Goal: Information Seeking & Learning: Learn about a topic

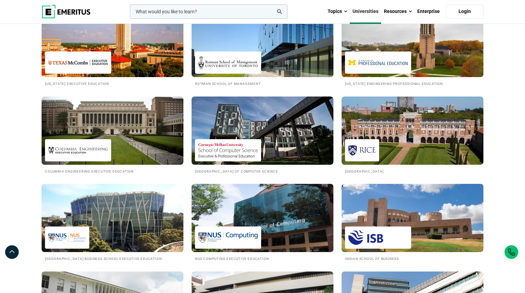
scroll to position [501, 0]
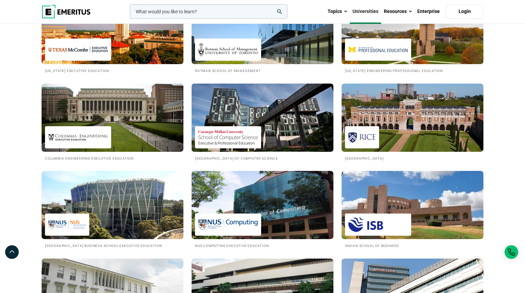
click at [285, 122] on img at bounding box center [262, 117] width 156 height 75
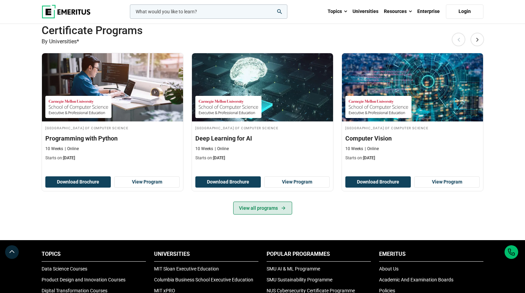
scroll to position [183, 0]
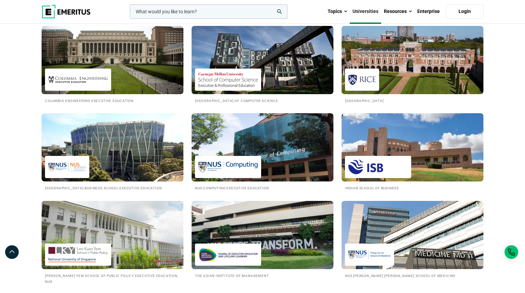
scroll to position [672, 0]
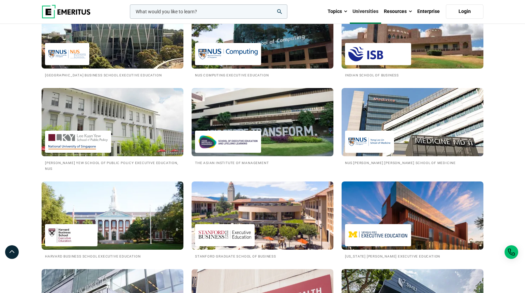
click at [122, 132] on img at bounding box center [112, 122] width 156 height 75
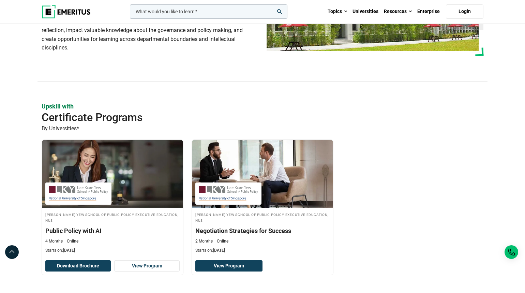
scroll to position [175, 0]
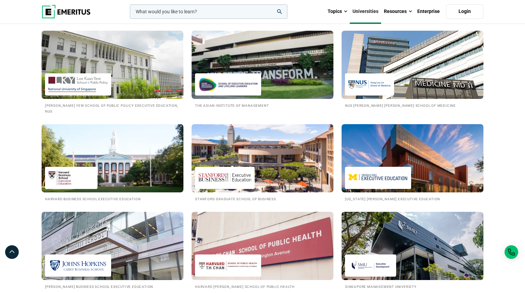
scroll to position [758, 0]
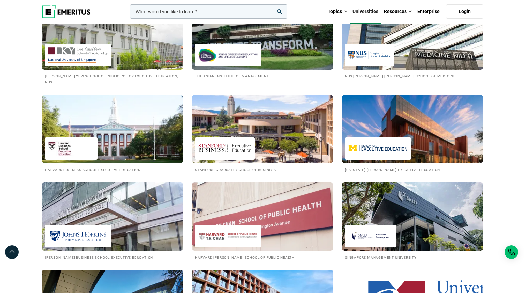
click at [118, 144] on img at bounding box center [112, 128] width 156 height 75
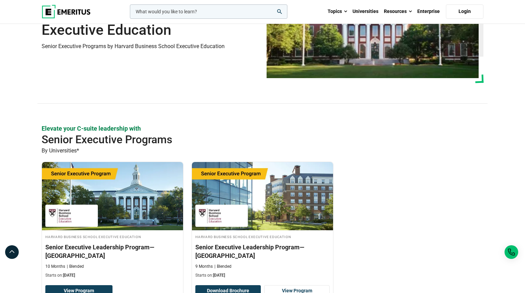
scroll to position [106, 0]
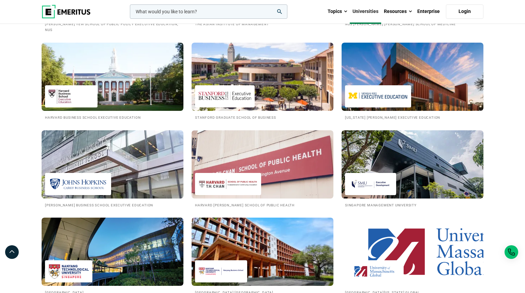
scroll to position [811, 0]
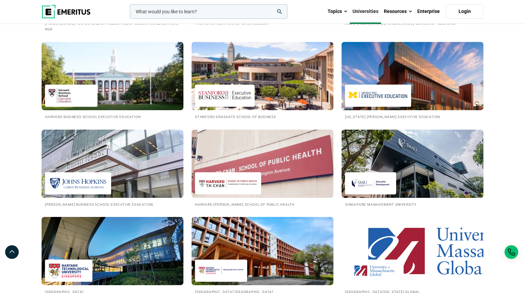
click at [382, 71] on img at bounding box center [413, 76] width 156 height 75
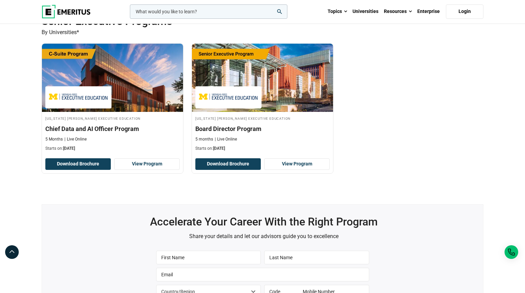
scroll to position [210, 0]
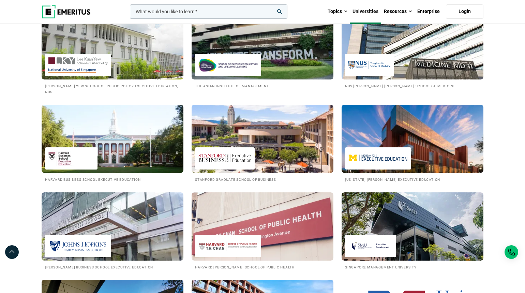
scroll to position [734, 0]
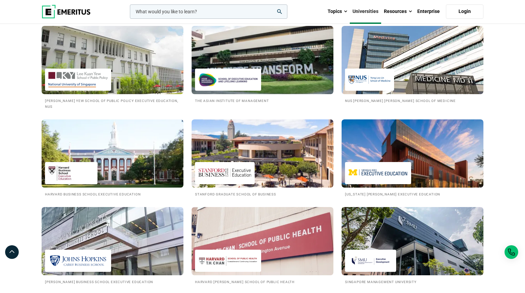
click at [144, 166] on img at bounding box center [112, 153] width 156 height 75
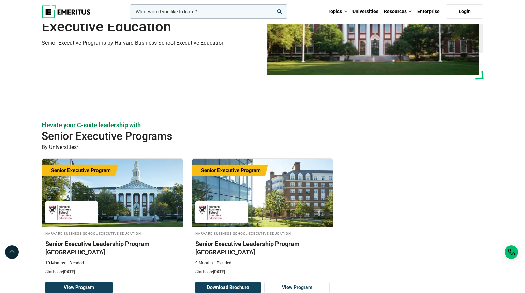
scroll to position [148, 0]
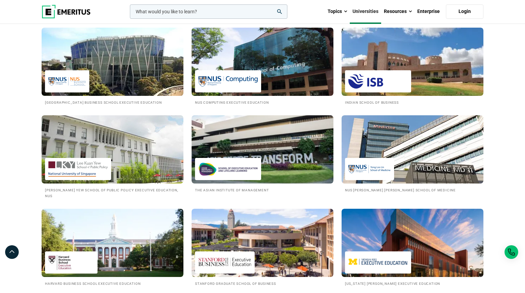
scroll to position [628, 0]
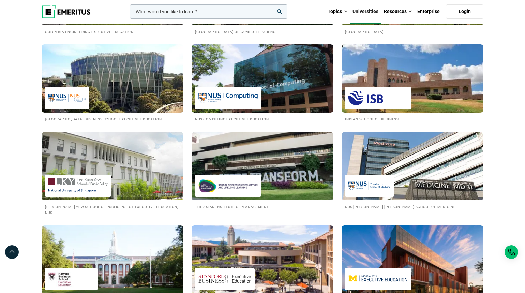
click at [253, 167] on img at bounding box center [262, 166] width 156 height 75
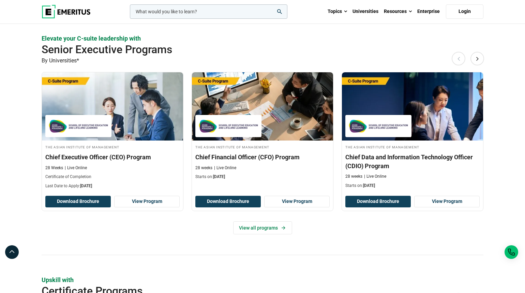
scroll to position [177, 0]
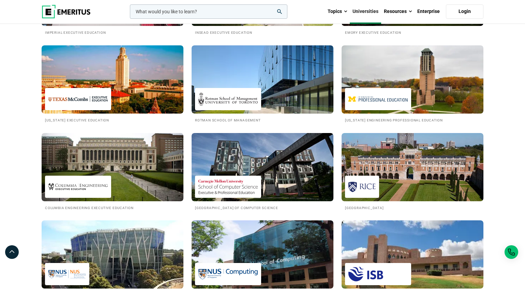
scroll to position [383, 0]
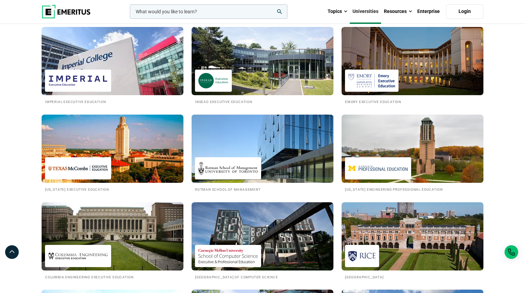
click at [291, 155] on img at bounding box center [262, 148] width 156 height 75
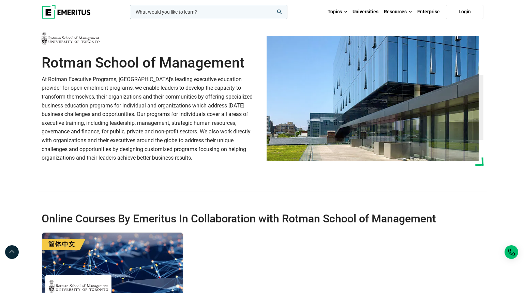
scroll to position [146, 0]
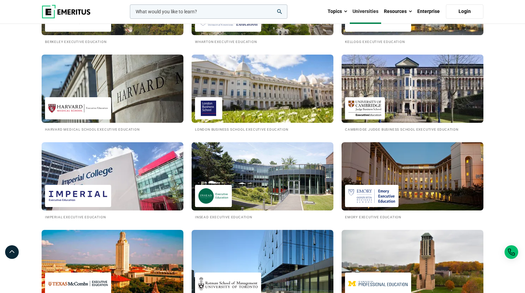
scroll to position [255, 0]
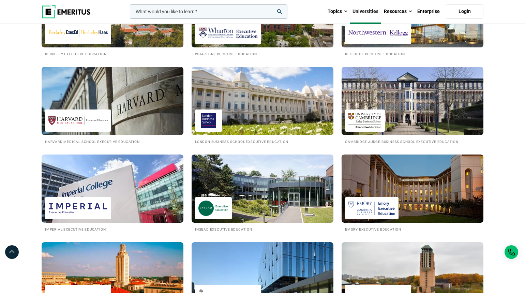
click at [290, 104] on img at bounding box center [262, 100] width 156 height 75
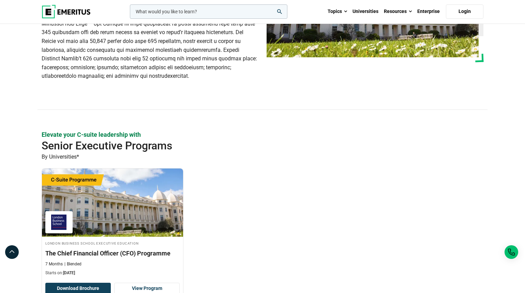
scroll to position [189, 0]
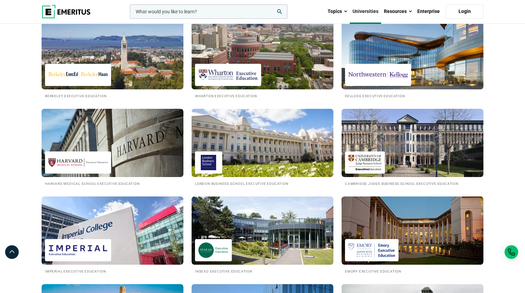
scroll to position [243, 0]
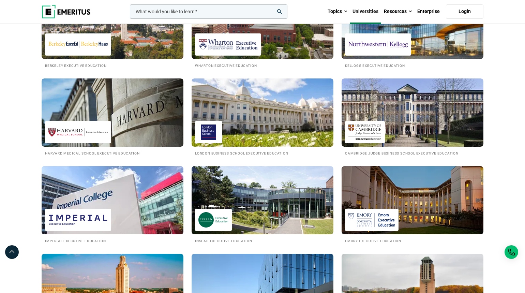
click at [153, 212] on img at bounding box center [112, 200] width 156 height 75
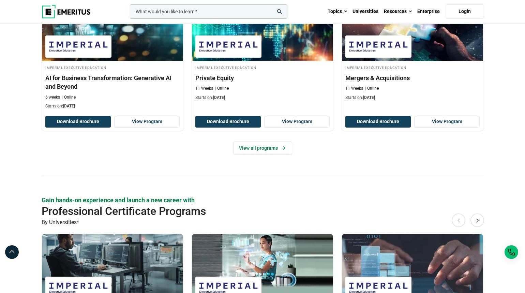
scroll to position [449, 0]
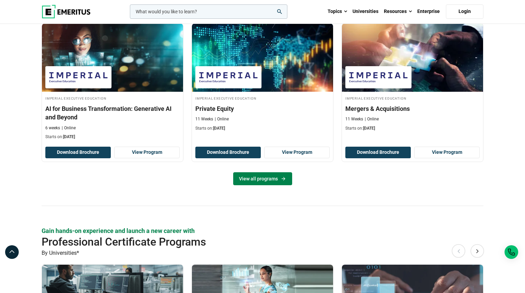
click at [256, 183] on link "View all programs" at bounding box center [262, 178] width 59 height 13
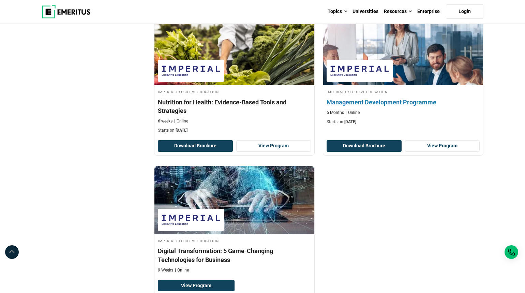
scroll to position [853, 0]
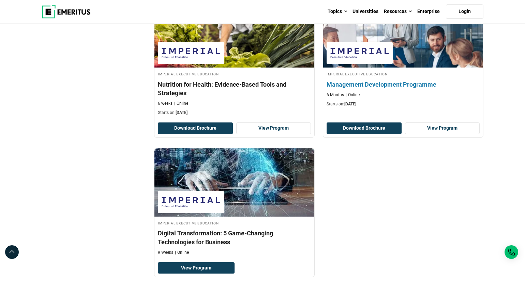
click at [371, 84] on h4 "Management Development Programme" at bounding box center [403, 84] width 153 height 9
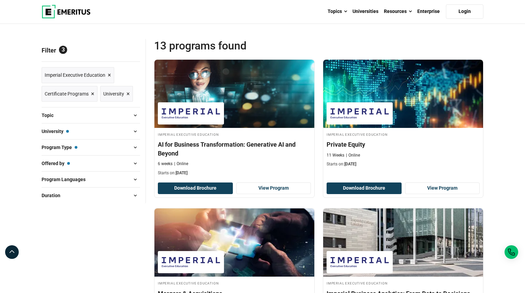
scroll to position [31, 0]
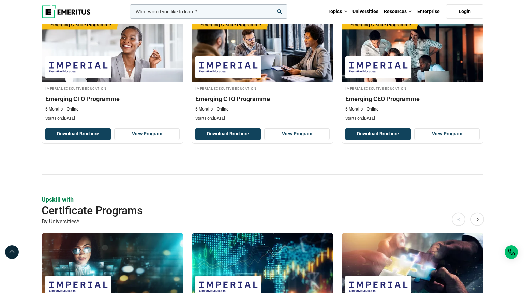
scroll to position [390, 0]
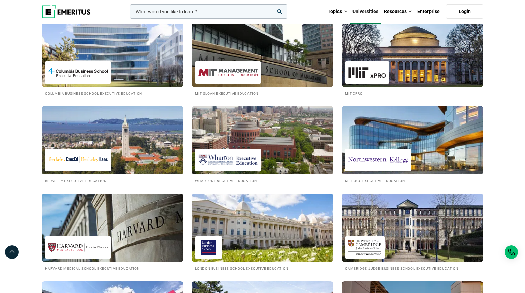
scroll to position [117, 0]
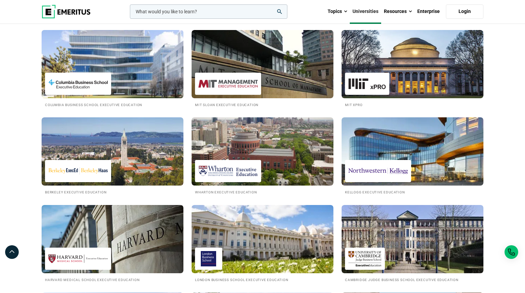
click at [129, 64] on img at bounding box center [112, 64] width 156 height 75
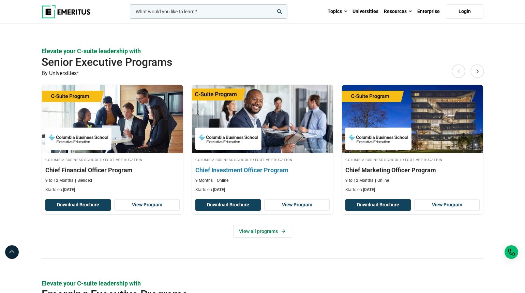
scroll to position [381, 0]
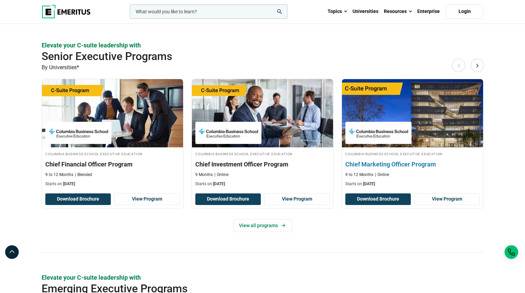
click at [417, 133] on img at bounding box center [412, 113] width 155 height 75
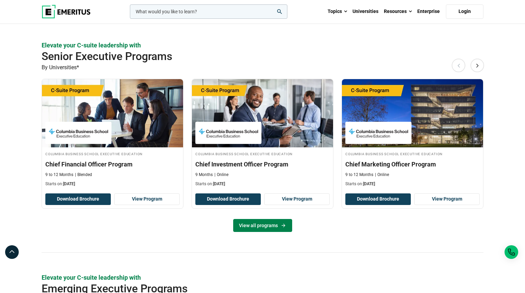
click at [267, 226] on link "View all programs" at bounding box center [262, 225] width 59 height 13
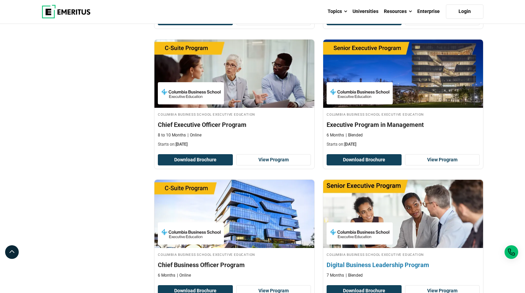
scroll to position [340, 0]
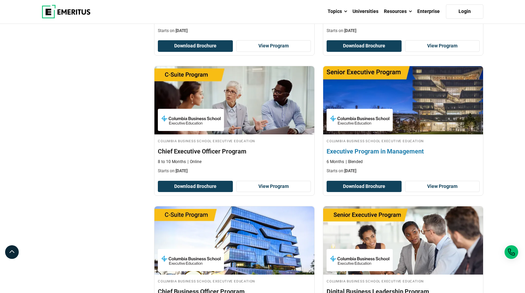
click at [391, 155] on div "Columbia Business School Executive Education Executive Program in Management 6 …" at bounding box center [403, 156] width 160 height 36
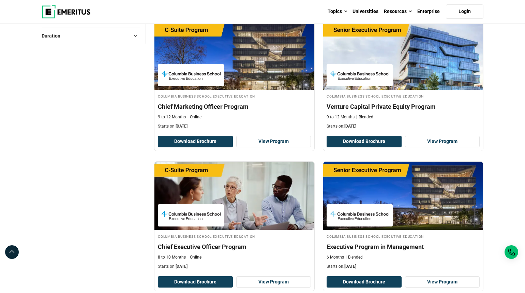
scroll to position [240, 0]
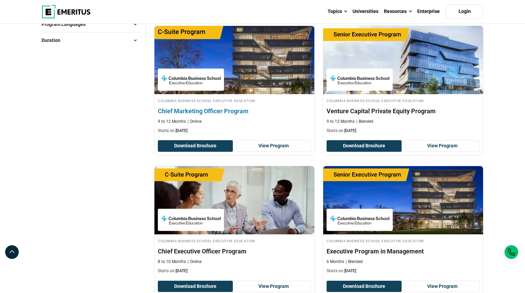
click at [207, 73] on img at bounding box center [190, 79] width 59 height 15
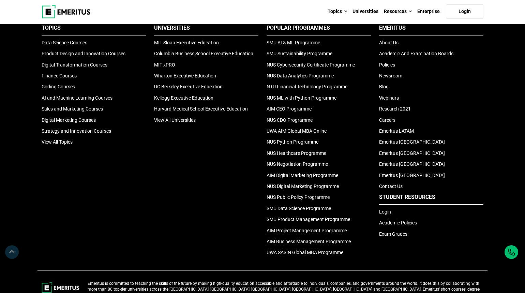
scroll to position [965, 0]
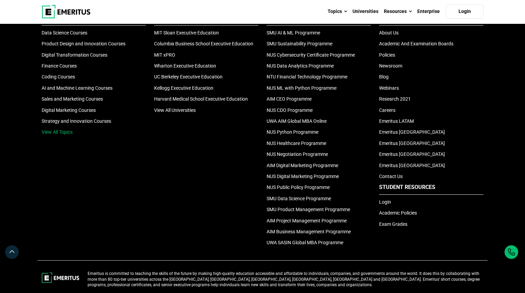
click at [60, 134] on link "View All Topics" at bounding box center [57, 131] width 31 height 5
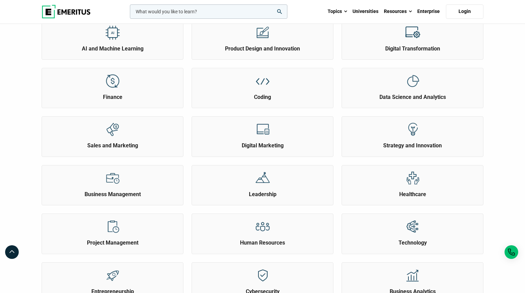
scroll to position [109, 0]
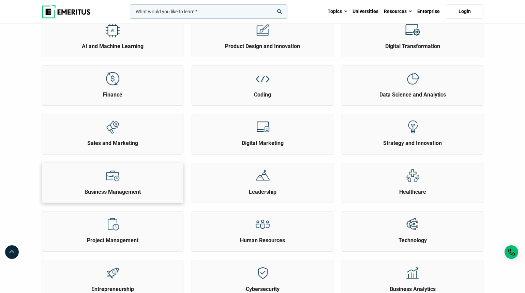
click at [146, 184] on div "Business Management" at bounding box center [112, 179] width 141 height 33
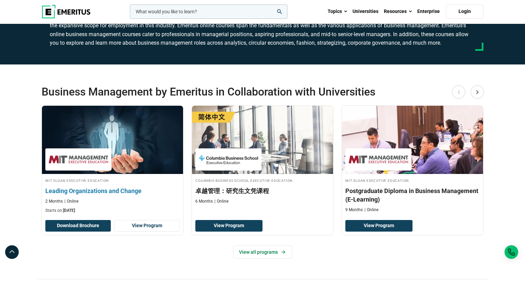
scroll to position [168, 0]
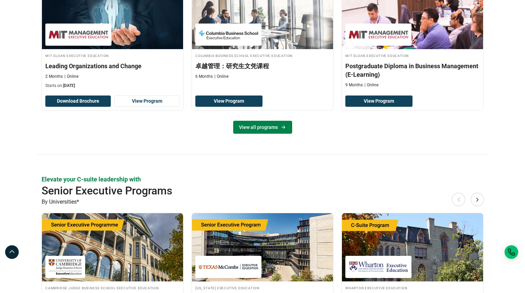
click at [269, 132] on link "View all programs" at bounding box center [262, 127] width 59 height 13
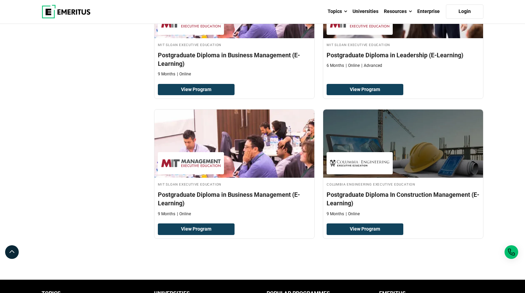
scroll to position [296, 0]
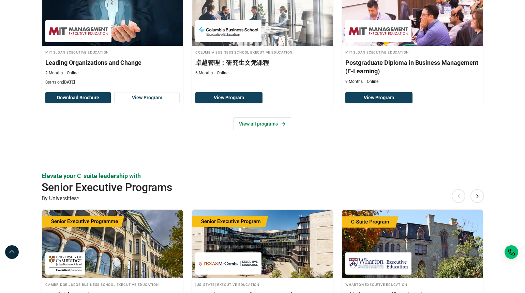
scroll to position [207, 0]
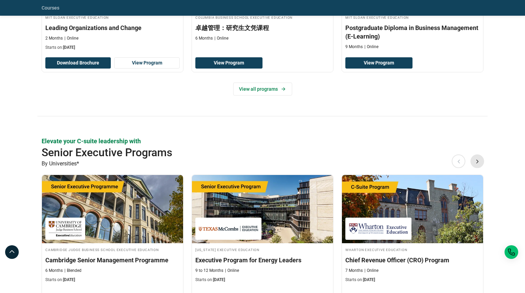
click at [471, 162] on button "Next" at bounding box center [478, 161] width 14 height 14
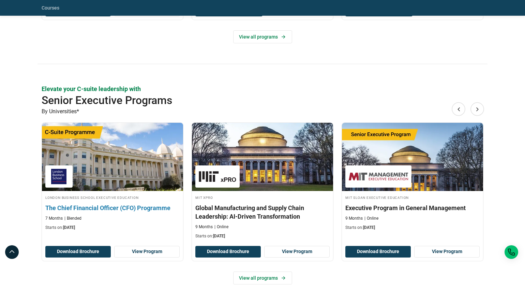
scroll to position [261, 0]
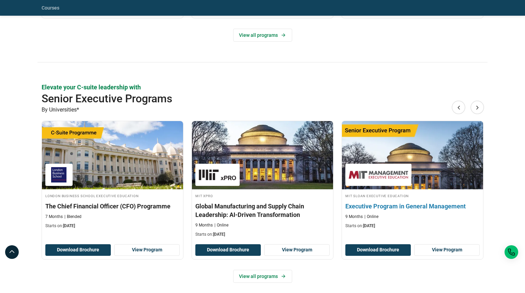
click at [387, 182] on img at bounding box center [378, 174] width 59 height 15
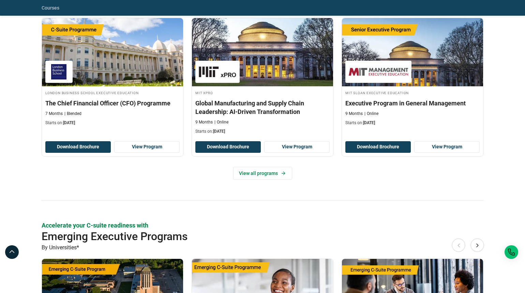
scroll to position [283, 0]
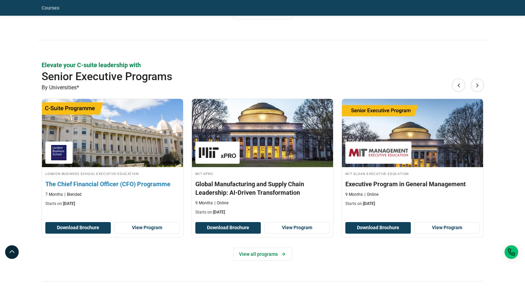
drag, startPoint x: 69, startPoint y: 183, endPoint x: 143, endPoint y: 143, distance: 85.0
click at [144, 142] on link "London Business School Executive Education The Chief Financial Officer (CFO) Pr…" at bounding box center [112, 154] width 141 height 111
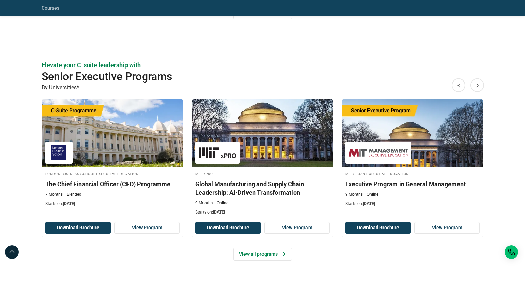
scroll to position [0, 0]
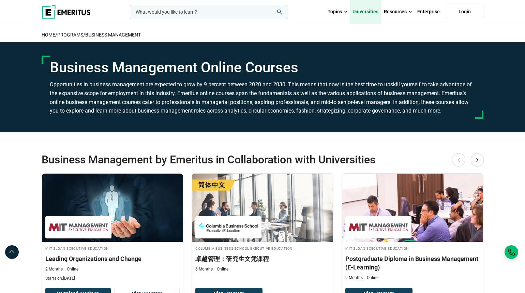
click at [376, 12] on link "Universities" at bounding box center [365, 12] width 31 height 24
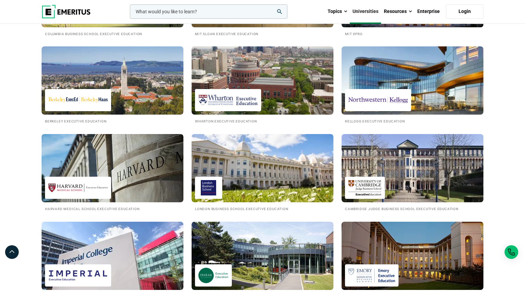
scroll to position [194, 0]
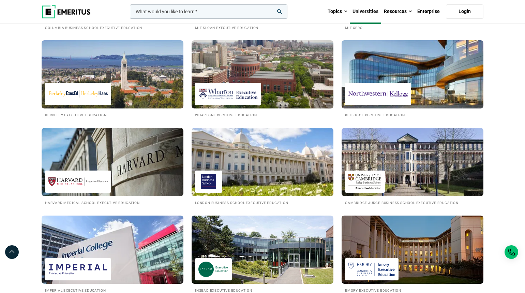
click at [290, 168] on img at bounding box center [262, 161] width 156 height 75
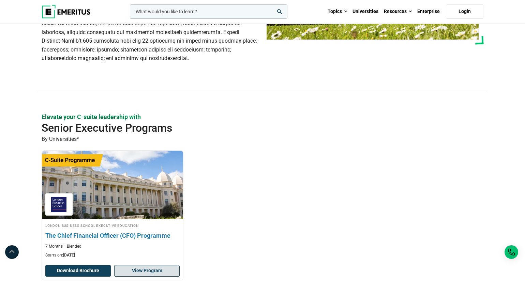
scroll to position [169, 0]
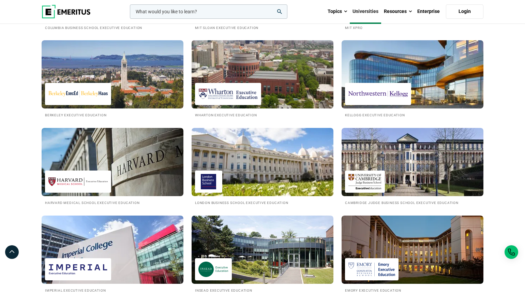
click at [287, 84] on img at bounding box center [262, 74] width 156 height 75
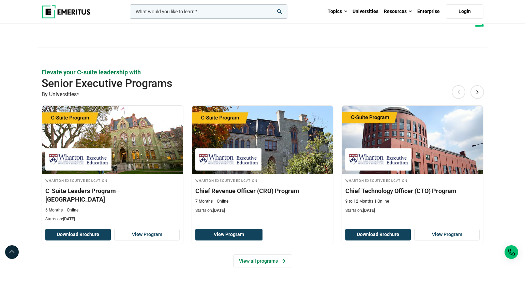
scroll to position [150, 0]
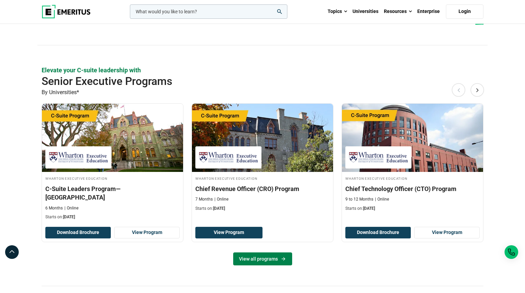
click at [244, 260] on link "View all programs" at bounding box center [262, 258] width 59 height 13
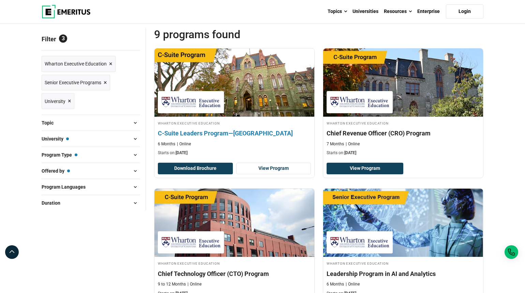
scroll to position [95, 0]
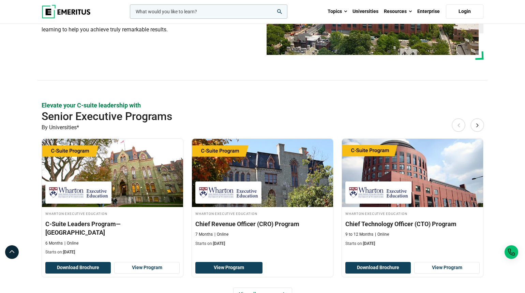
scroll to position [70, 0]
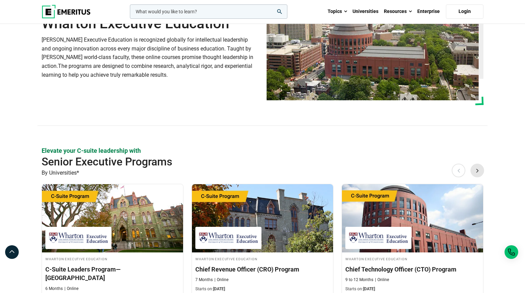
click at [475, 174] on button "Next" at bounding box center [478, 171] width 14 height 14
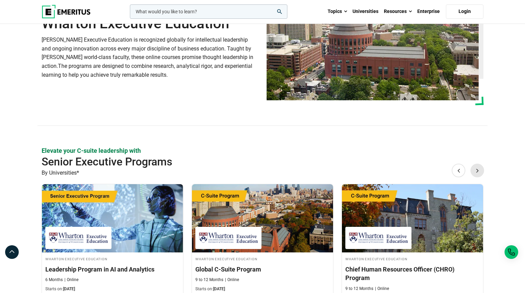
click at [475, 174] on button "Next" at bounding box center [478, 171] width 14 height 14
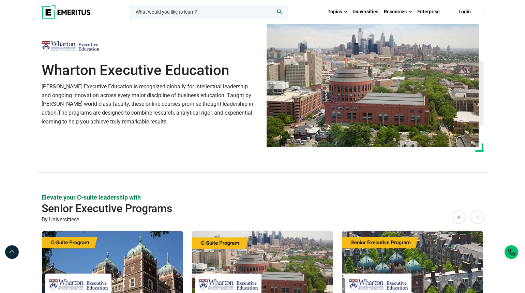
scroll to position [0, 0]
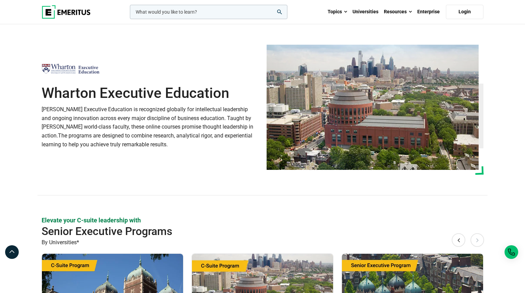
click at [220, 17] on input "woocommerce-product-search-field-0" at bounding box center [209, 12] width 158 height 14
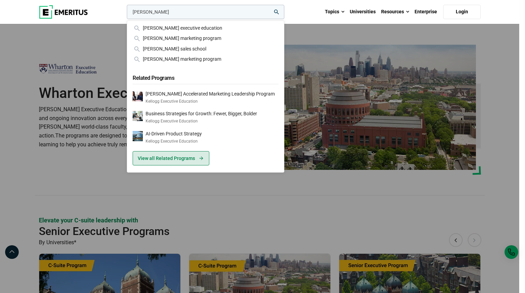
type input "kellogg"
click at [194, 154] on link "View all Related Programs" at bounding box center [171, 158] width 77 height 14
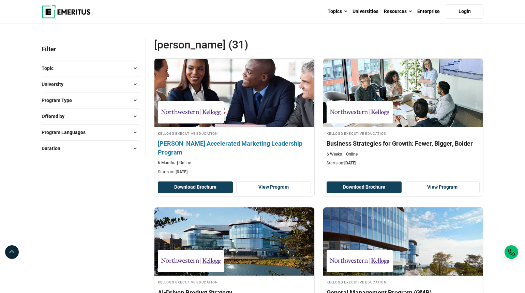
scroll to position [123, 0]
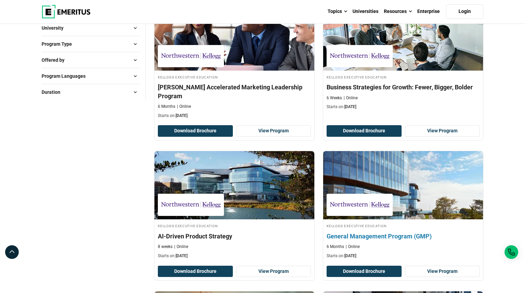
click at [369, 232] on h4 "General Management Program (GMP)" at bounding box center [403, 236] width 153 height 9
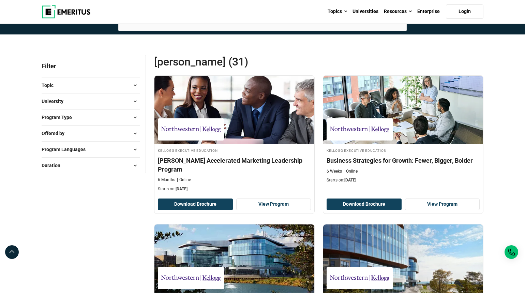
scroll to position [0, 0]
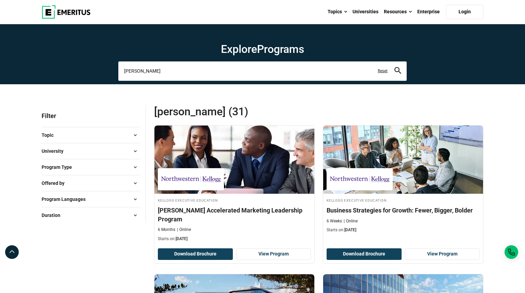
drag, startPoint x: 155, startPoint y: 75, endPoint x: 79, endPoint y: 63, distance: 76.7
click at [79, 63] on section "Explore Programs kellogg kellogg executive education kellogg marketing program …" at bounding box center [262, 54] width 525 height 60
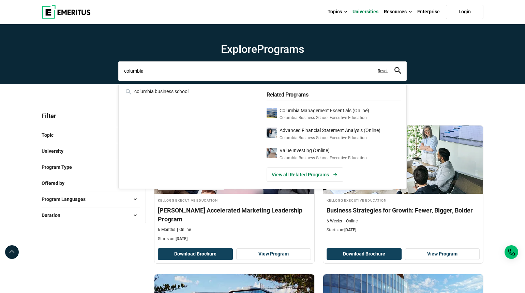
type input "columbia"
click at [370, 14] on link "Universities" at bounding box center [365, 12] width 31 height 24
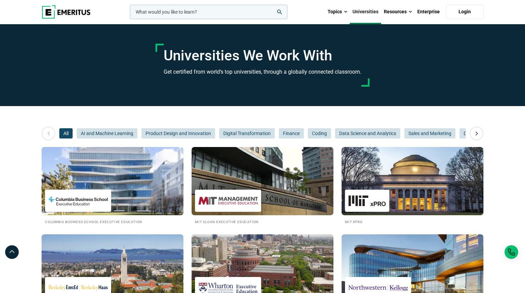
click at [122, 213] on img at bounding box center [112, 181] width 156 height 75
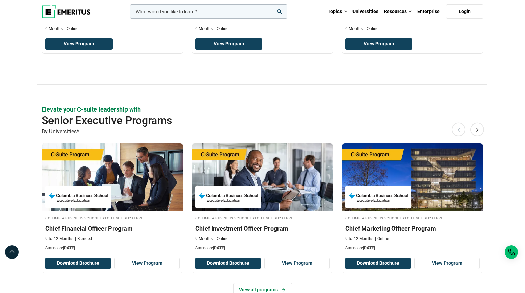
scroll to position [376, 0]
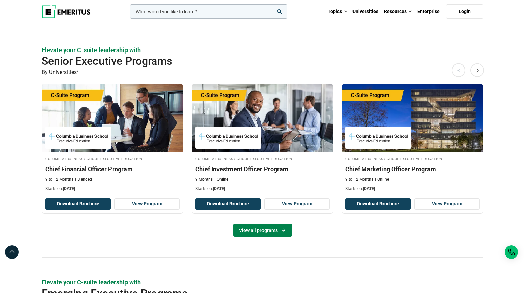
click at [274, 230] on link "View all programs" at bounding box center [262, 230] width 59 height 13
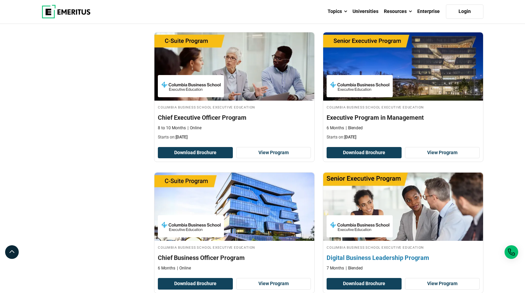
scroll to position [372, 0]
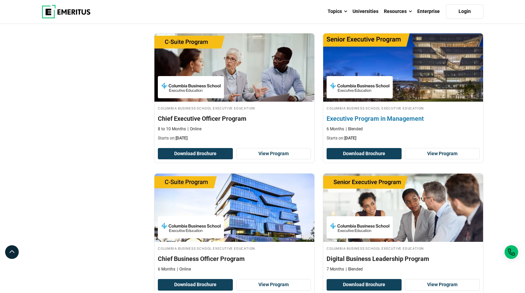
click at [379, 118] on h4 "Executive Program in Management" at bounding box center [403, 118] width 153 height 9
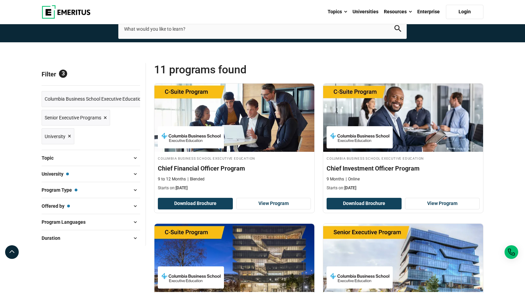
scroll to position [0, 0]
